Goal: Task Accomplishment & Management: Manage account settings

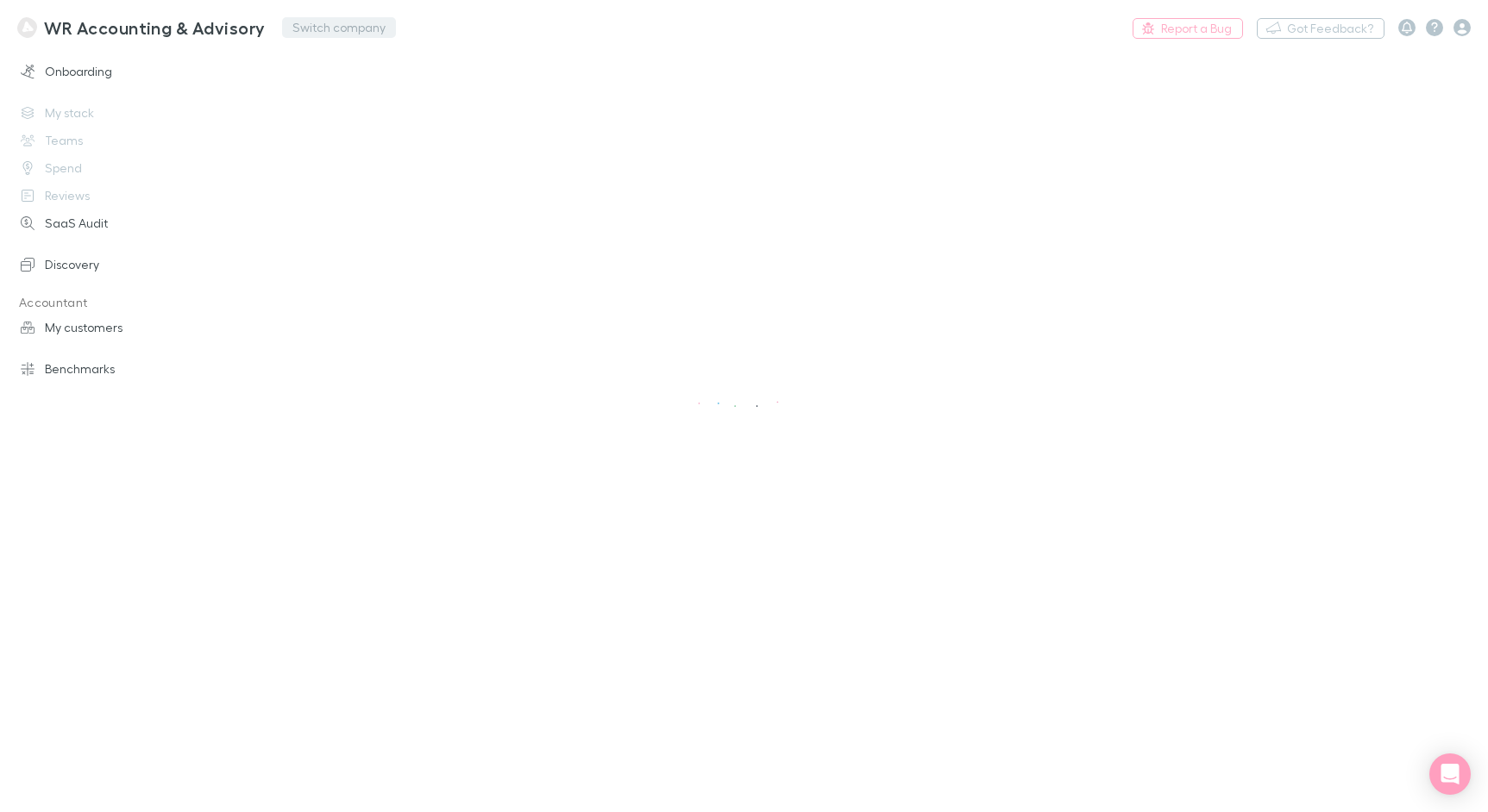
click at [334, 23] on button "Switch company" at bounding box center [338, 27] width 114 height 21
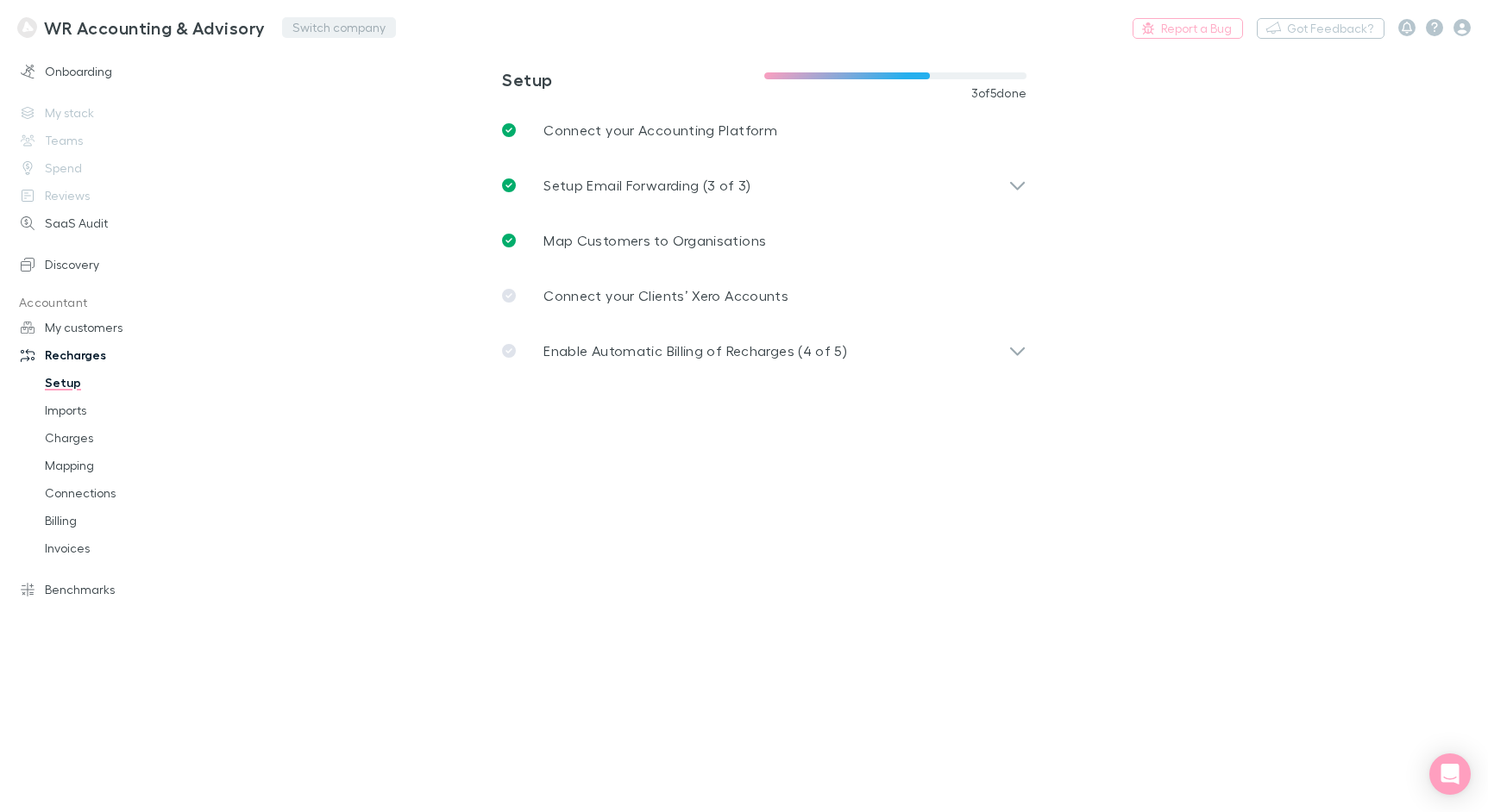
click at [332, 24] on button "Switch company" at bounding box center [338, 27] width 114 height 21
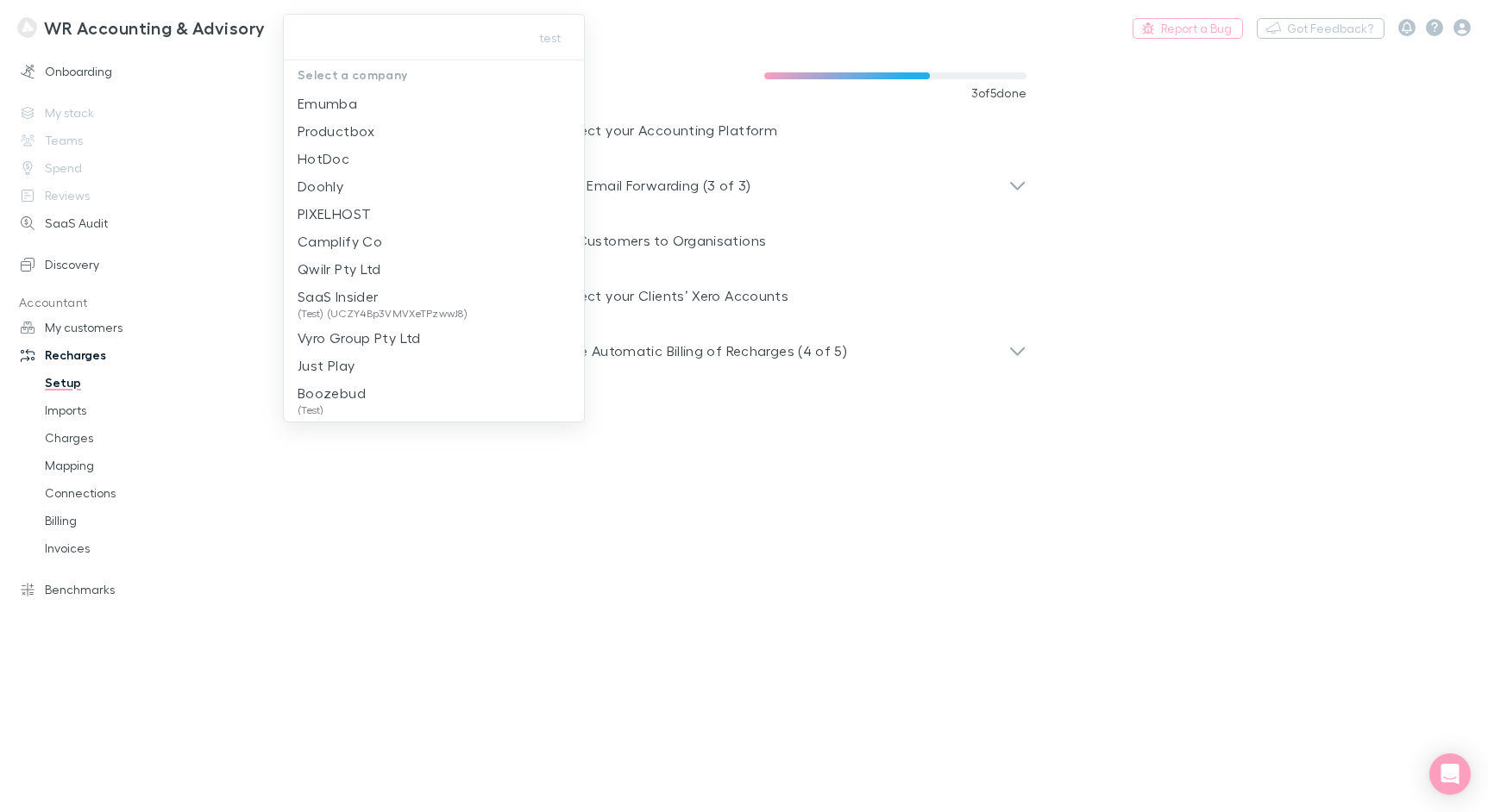
click at [333, 33] on input "text" at bounding box center [403, 38] width 224 height 32
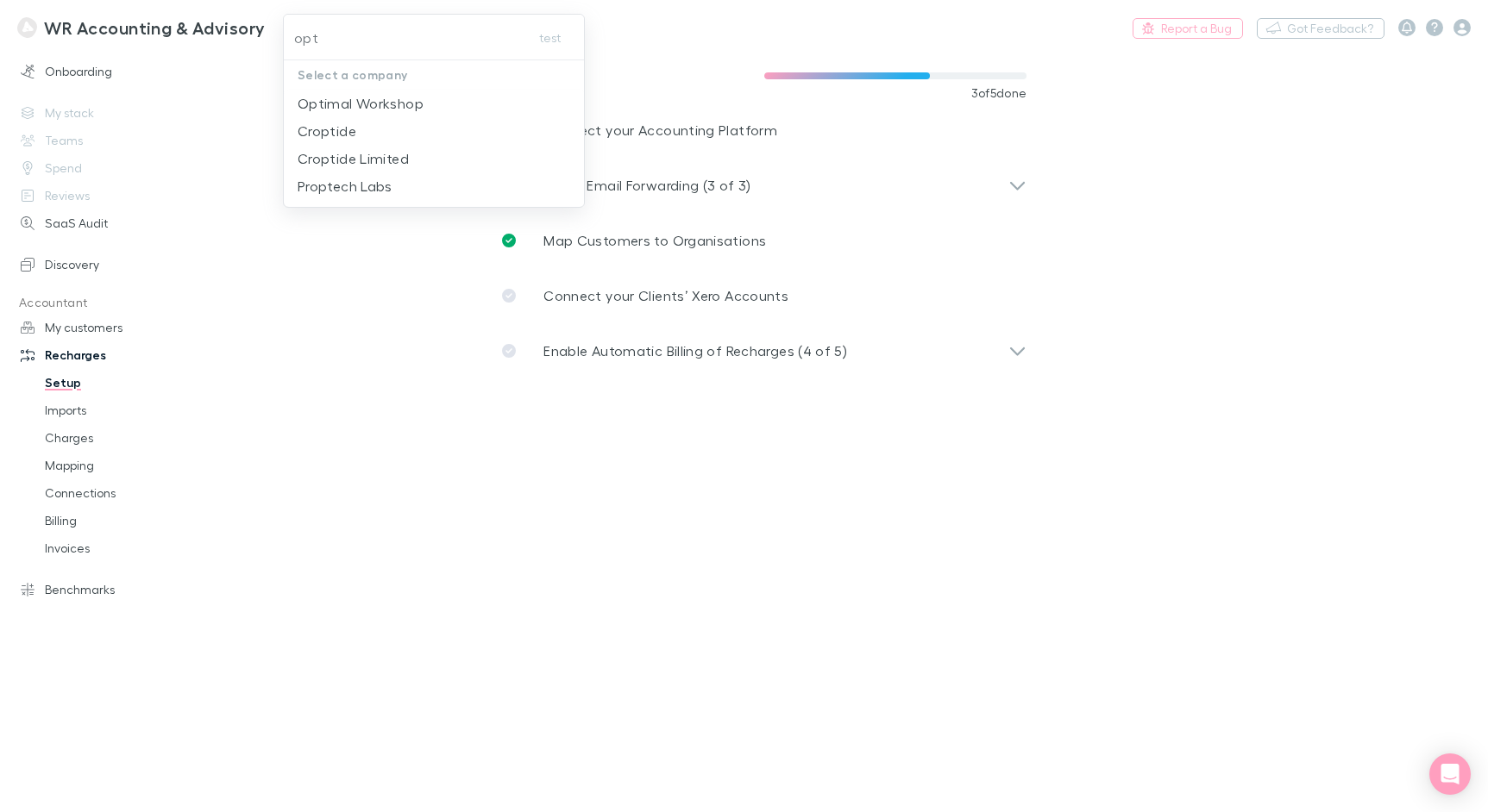
type input "opti"
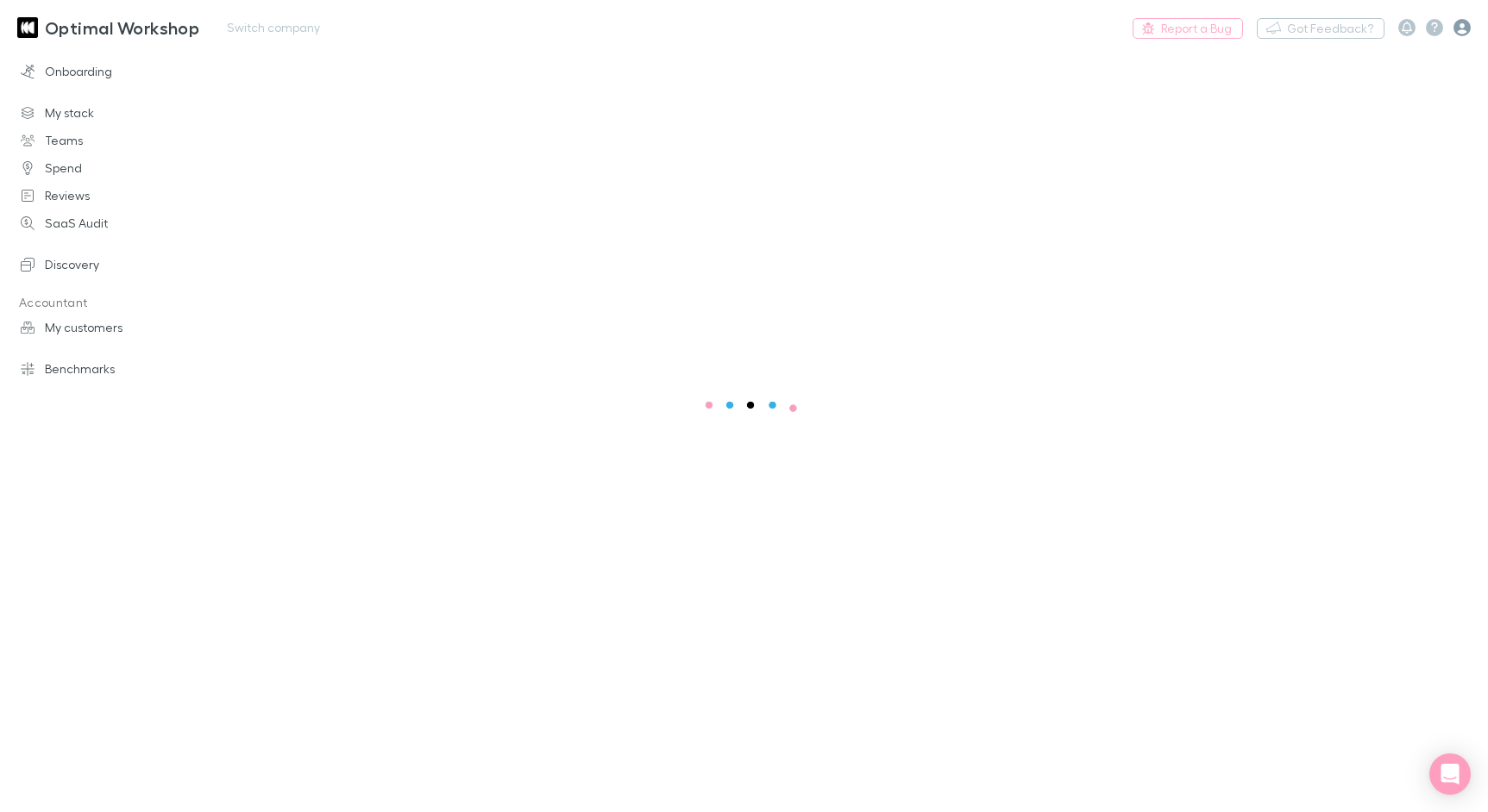
click at [1458, 28] on icon "button" at bounding box center [1461, 27] width 17 height 17
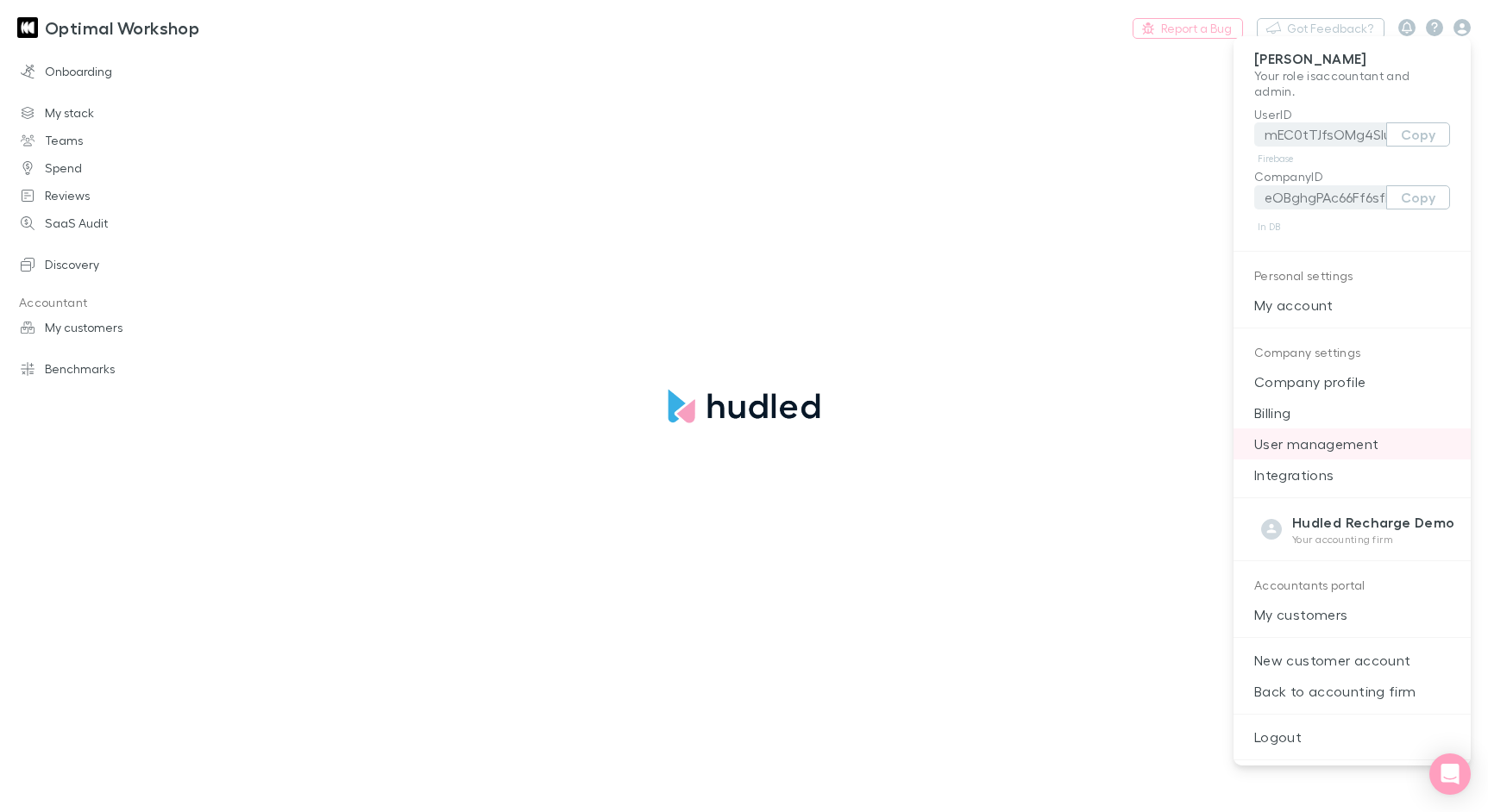
click at [1320, 433] on p "User management" at bounding box center [1351, 443] width 237 height 31
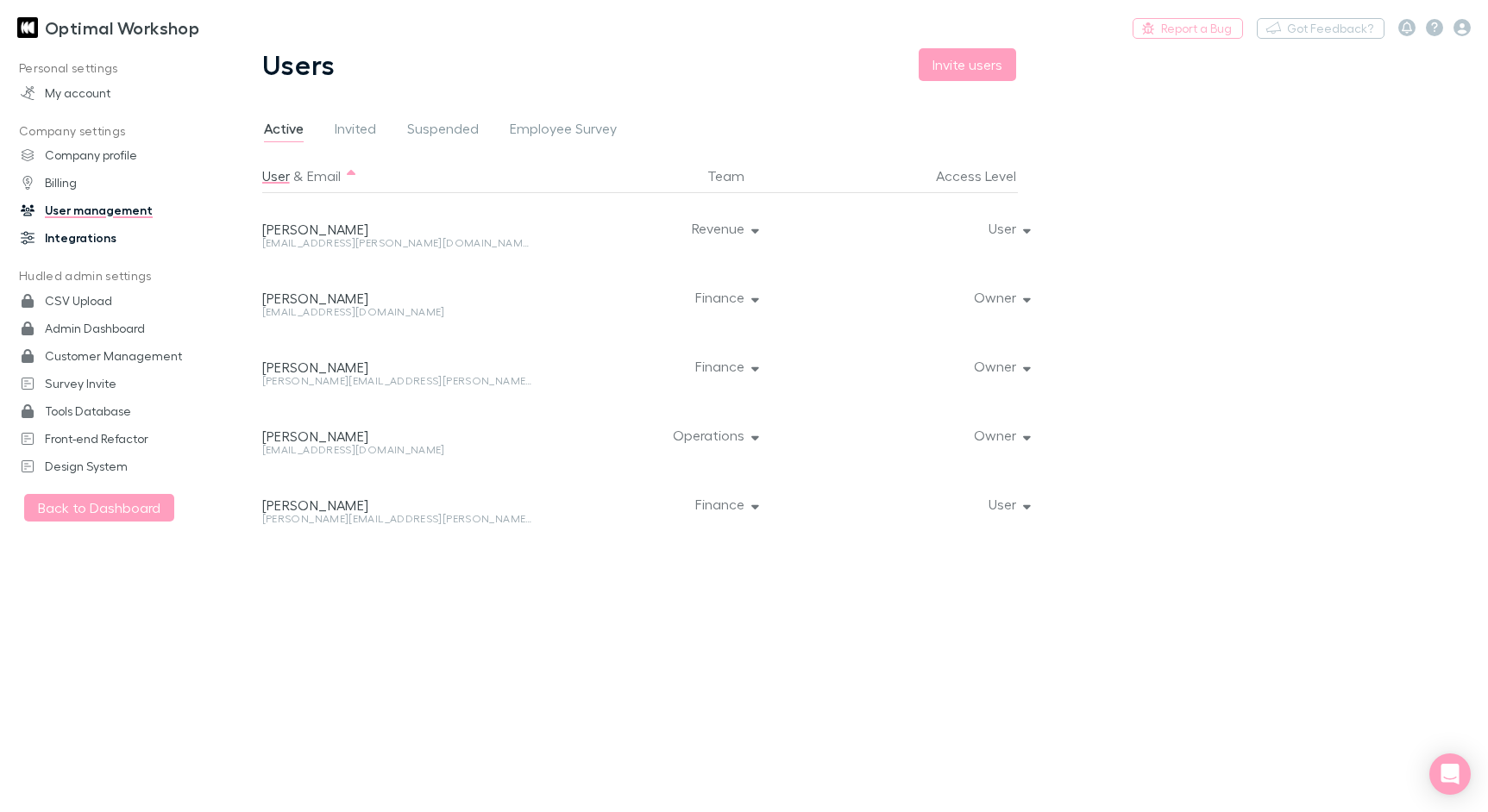
click at [76, 232] on link "Integrations" at bounding box center [110, 238] width 214 height 28
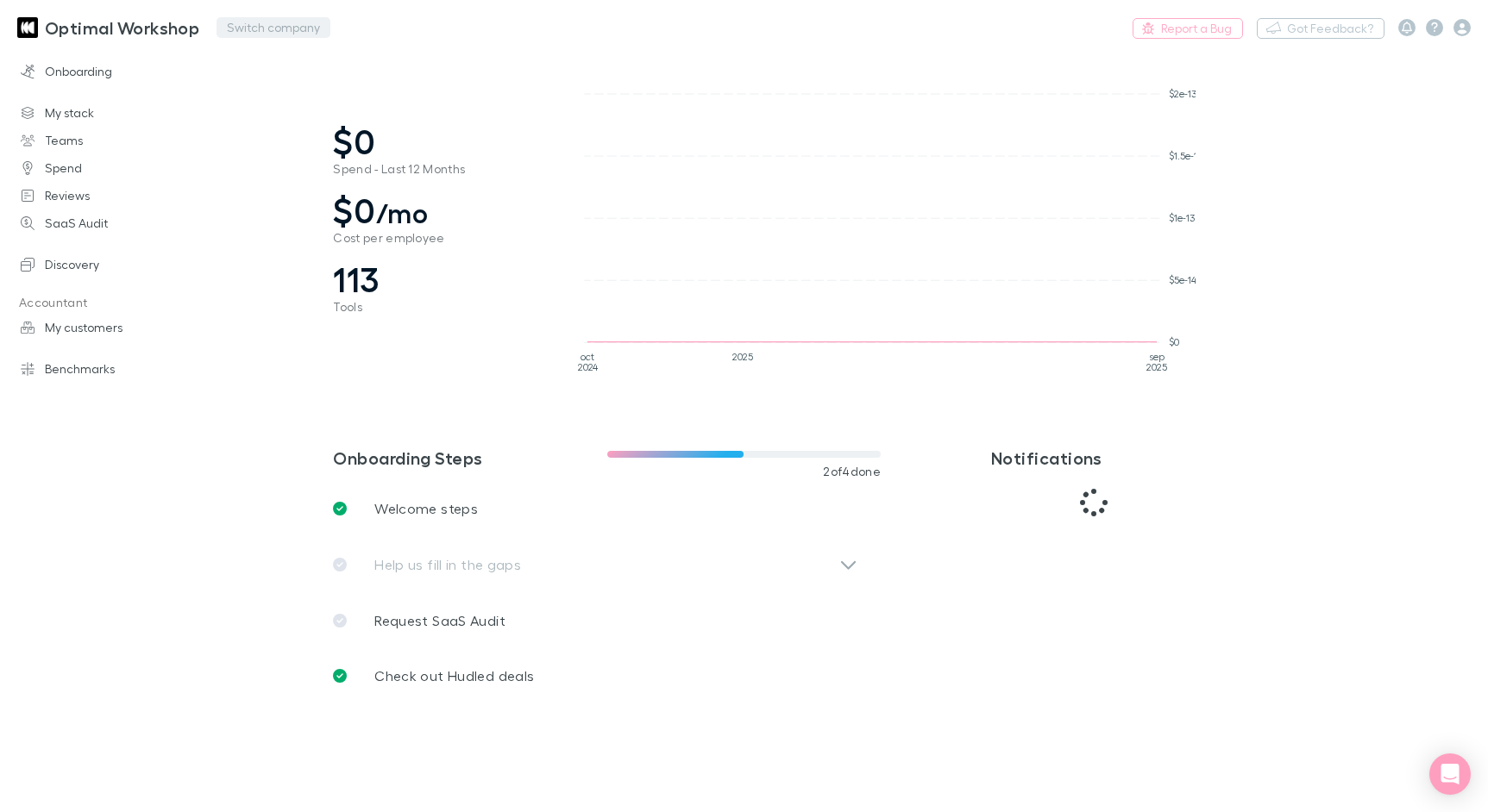
click at [268, 23] on button "Switch company" at bounding box center [273, 27] width 114 height 21
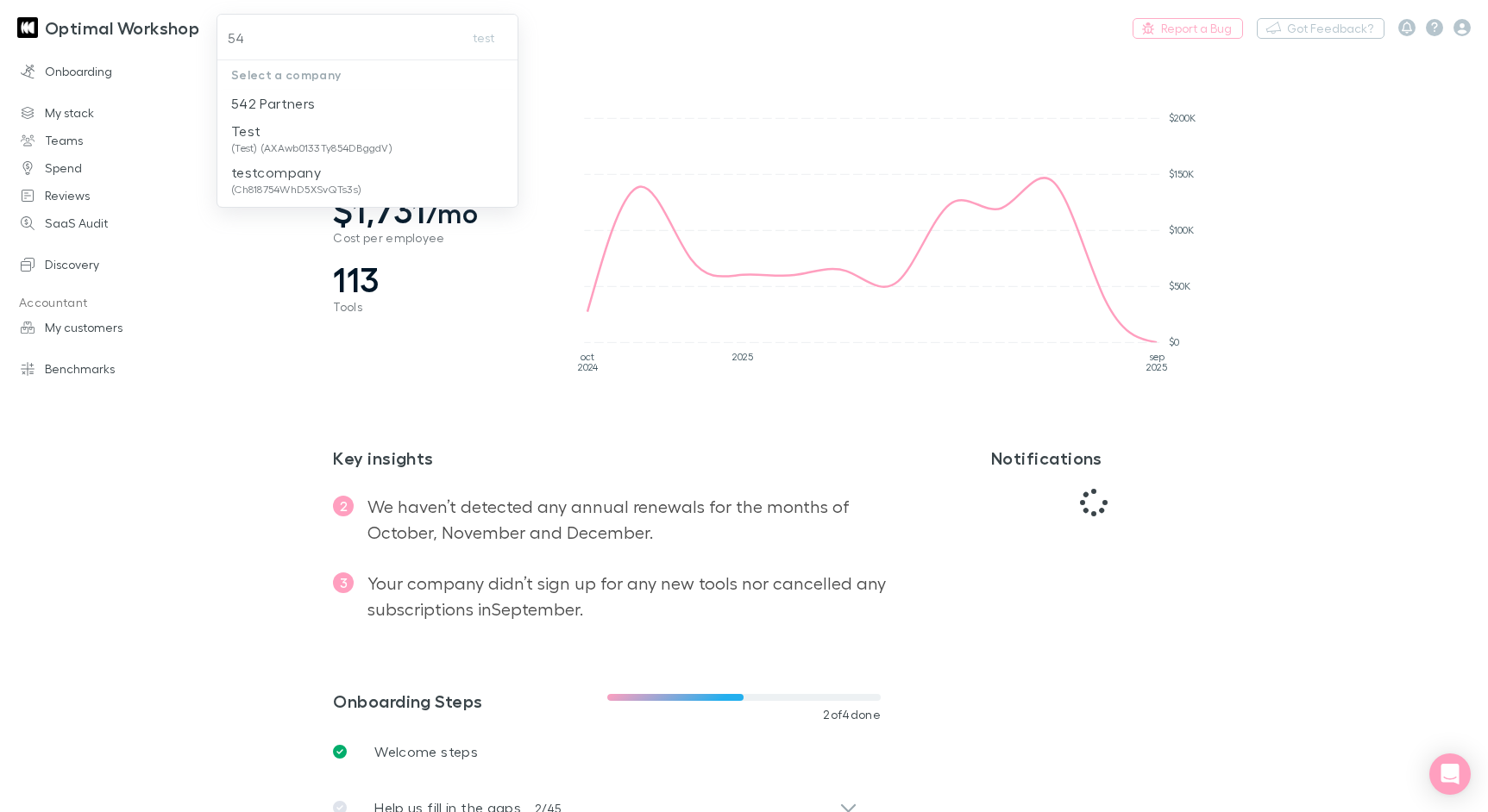
type input "542"
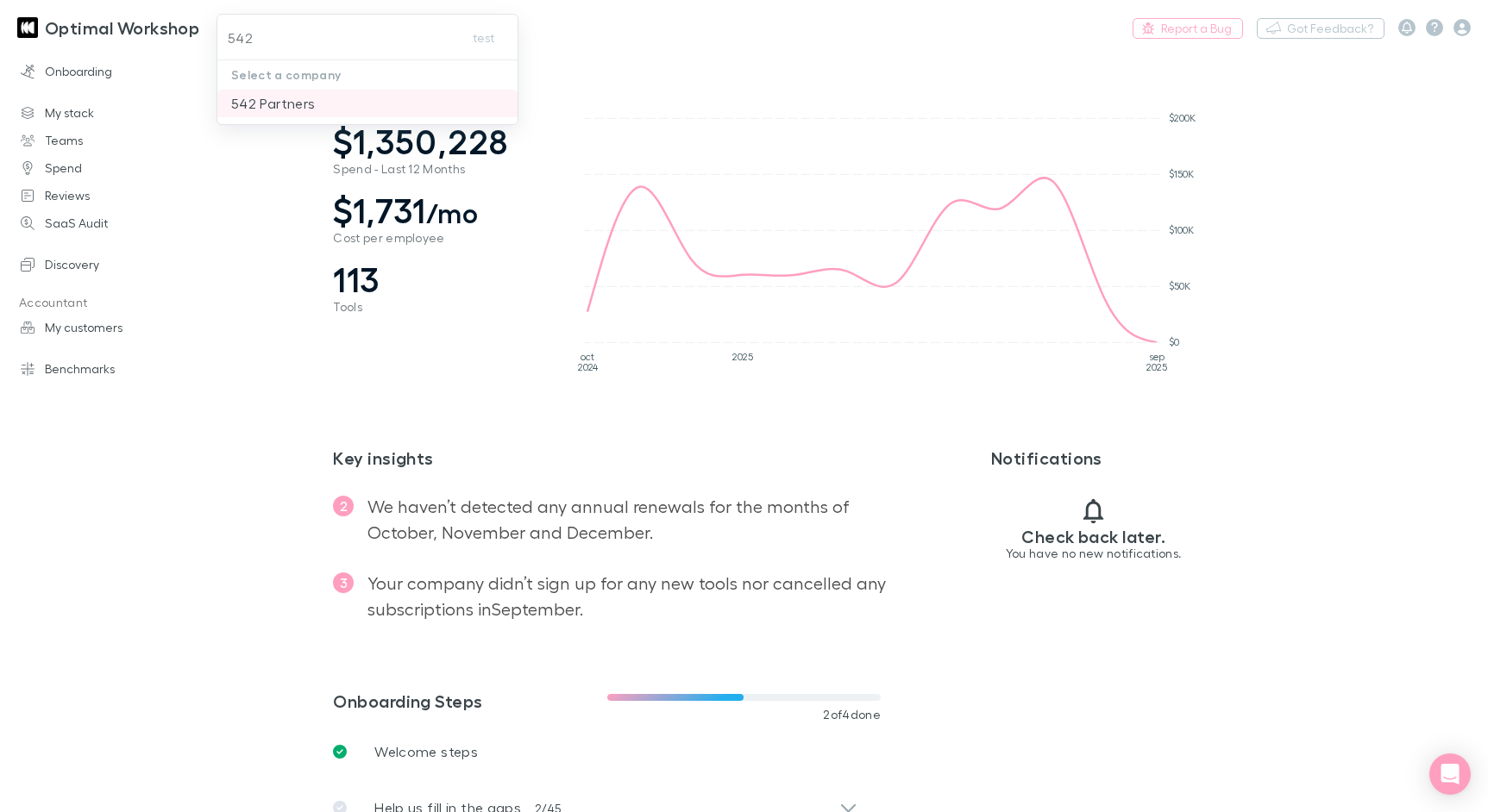
click at [290, 102] on p "542 Partners" at bounding box center [273, 103] width 83 height 21
